Goal: Task Accomplishment & Management: Use online tool/utility

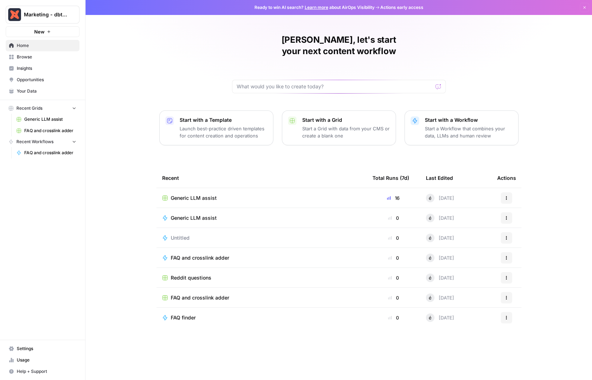
click at [214, 194] on span "Generic LLM assist" at bounding box center [194, 197] width 46 height 7
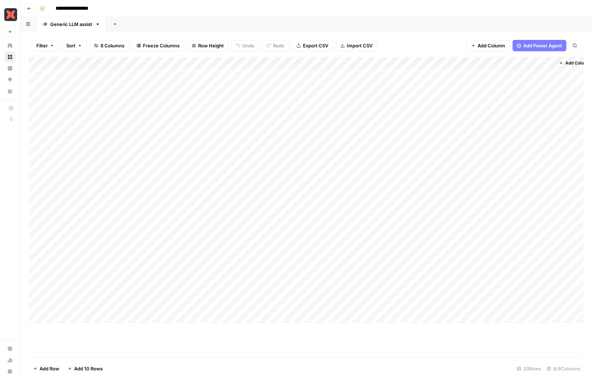
click at [353, 112] on div "Add Column" at bounding box center [306, 190] width 554 height 266
click at [393, 111] on div "Add Column" at bounding box center [306, 190] width 554 height 266
click at [393, 122] on div "Add Column" at bounding box center [306, 190] width 554 height 266
click at [391, 146] on div "Add Column" at bounding box center [306, 190] width 554 height 266
